Goal: Download file/media

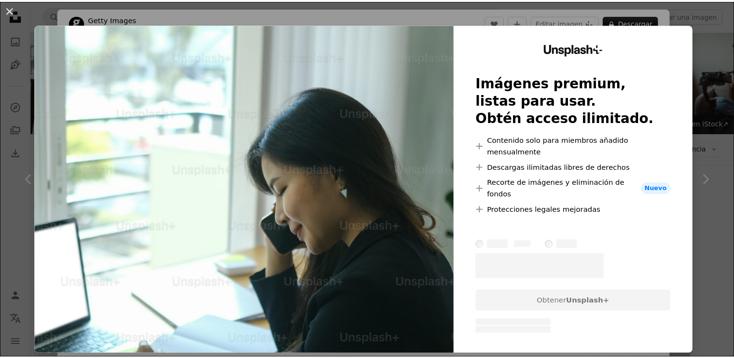
scroll to position [740, 0]
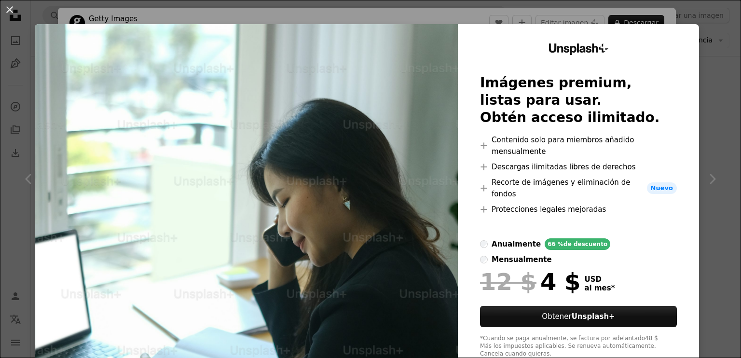
click at [707, 29] on div "An X shape Unsplash+ Imágenes premium, listas para usar. Obtén acceso ilimitado…" at bounding box center [370, 179] width 741 height 358
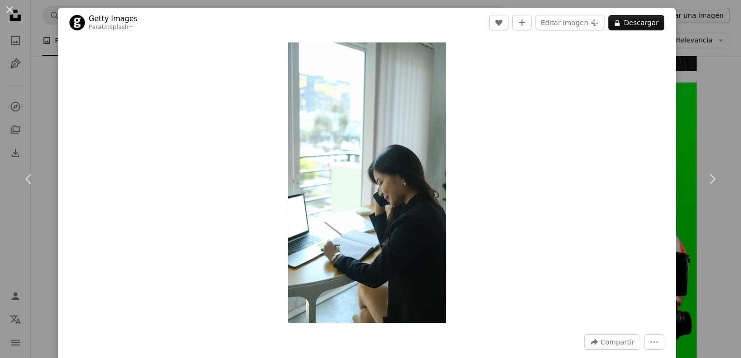
click at [693, 18] on div "An X shape Chevron left Chevron right Getty Images Para Unsplash+ A heart A plu…" at bounding box center [370, 179] width 741 height 358
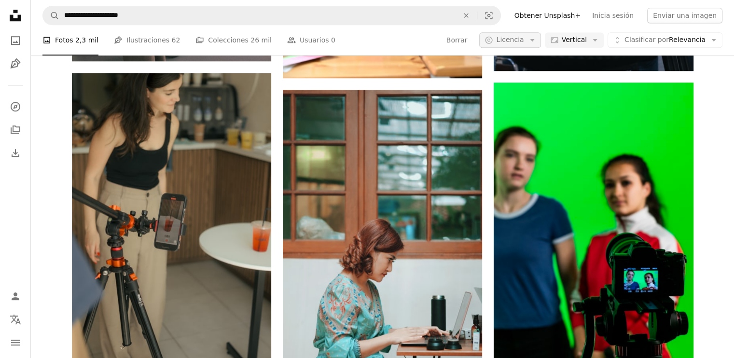
click at [524, 40] on span "Licencia" at bounding box center [510, 40] width 28 height 8
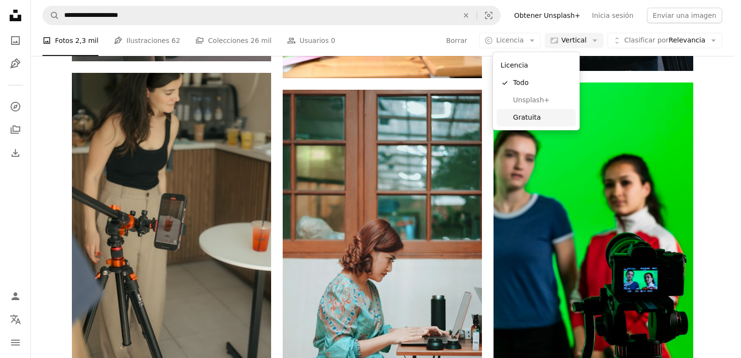
click at [521, 113] on span "Gratuita" at bounding box center [543, 118] width 59 height 10
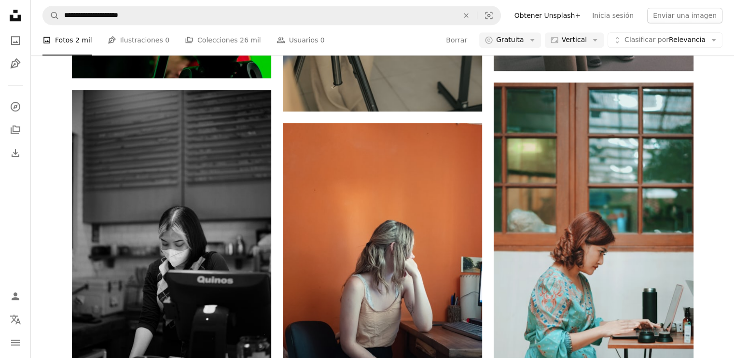
scroll to position [2211, 0]
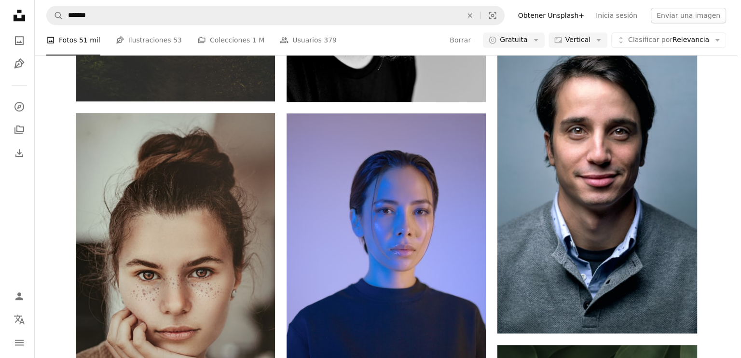
scroll to position [1255, 0]
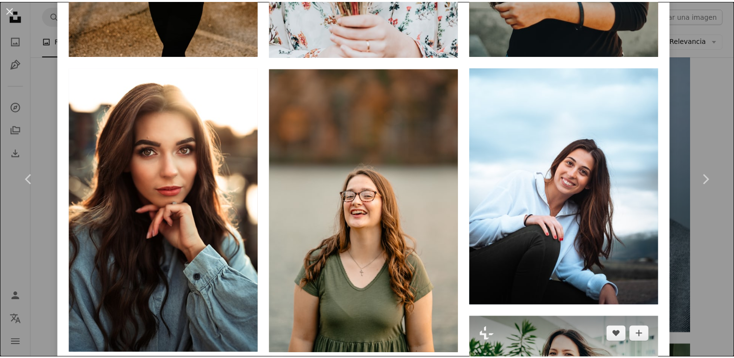
scroll to position [1883, 0]
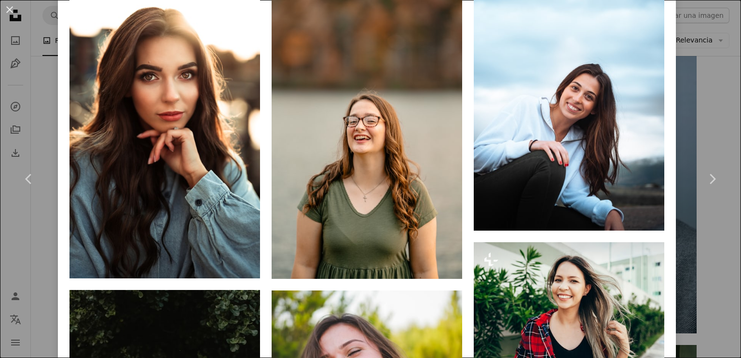
click at [693, 106] on div "An X shape Chevron left Chevron right [PERSON_NAME] michaeldam A heart A plus s…" at bounding box center [370, 179] width 741 height 358
